Goal: Transaction & Acquisition: Purchase product/service

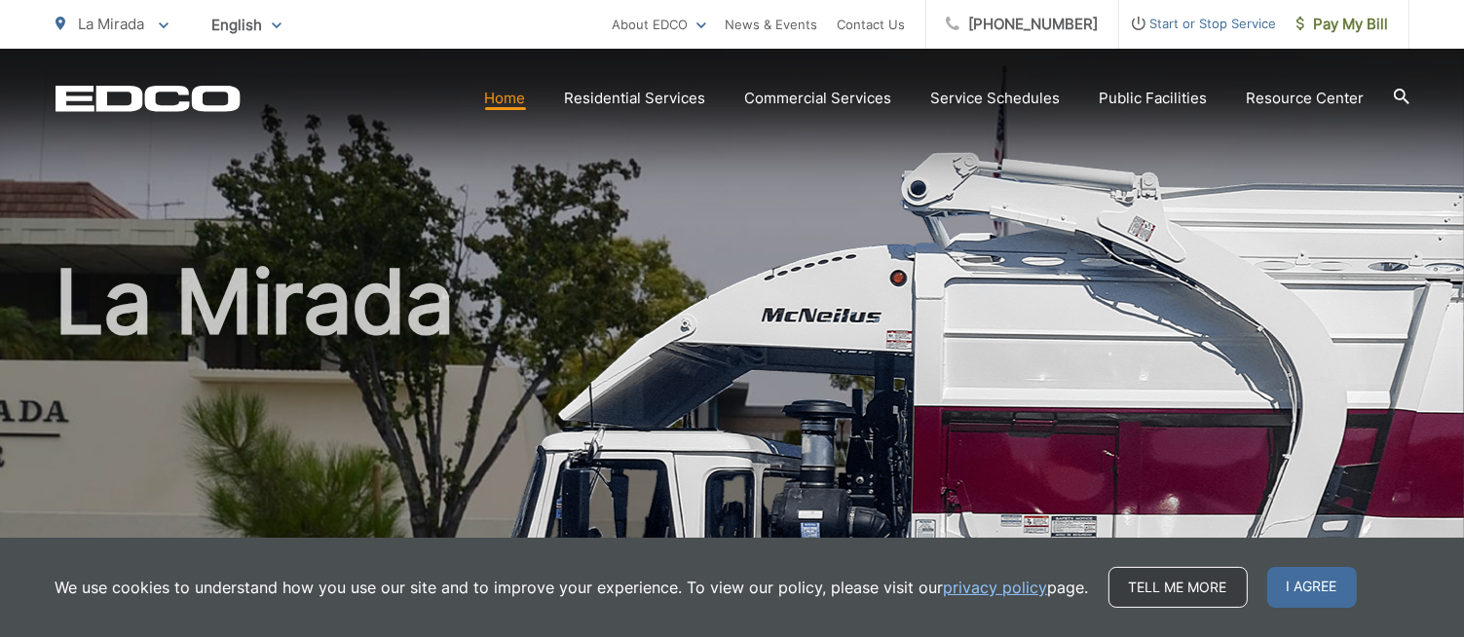
click at [1180, 583] on link "Tell me more" at bounding box center [1177, 587] width 139 height 41
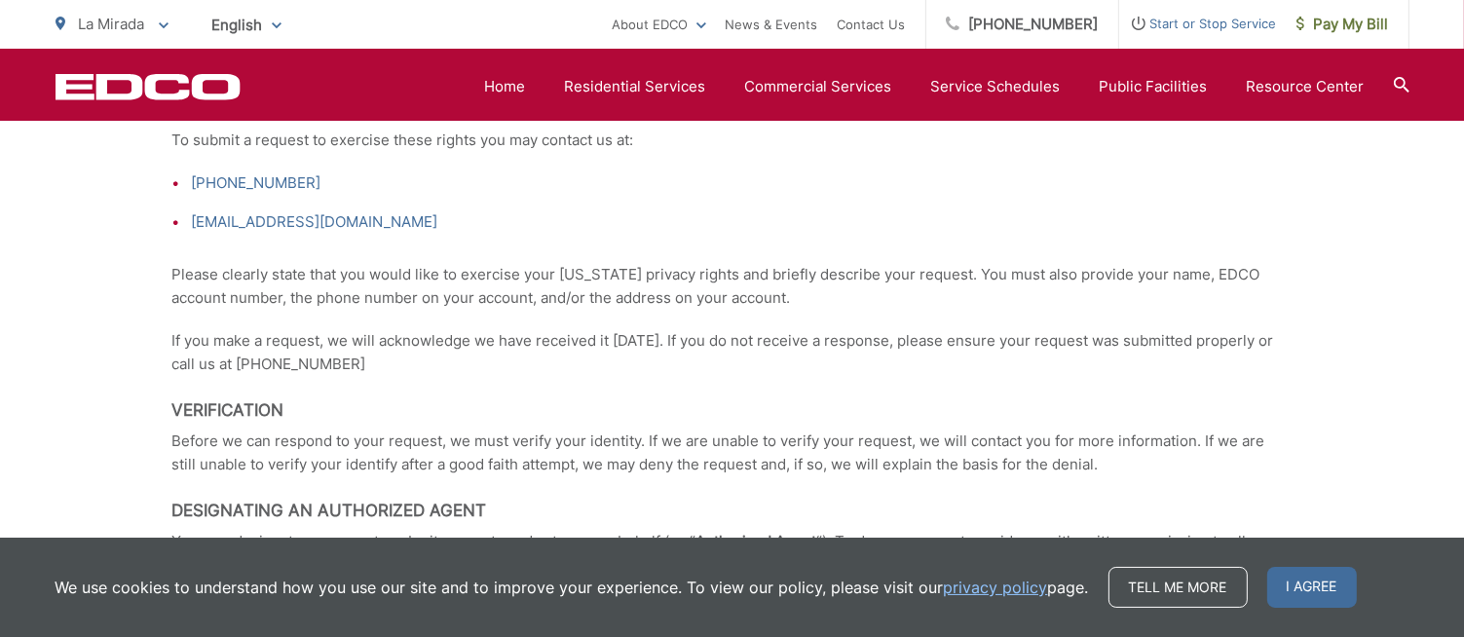
scroll to position [3409, 0]
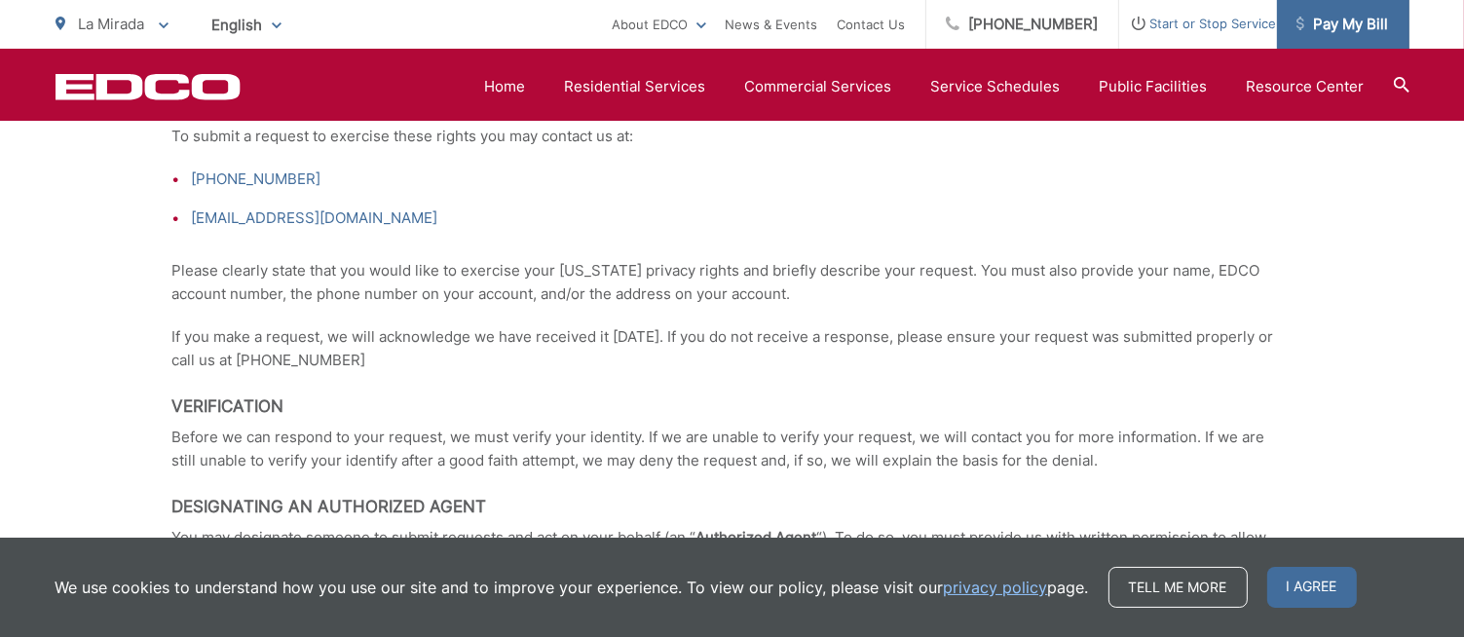
click at [1375, 27] on span "Pay My Bill" at bounding box center [1342, 24] width 93 height 23
